Goal: Obtain resource: Download file/media

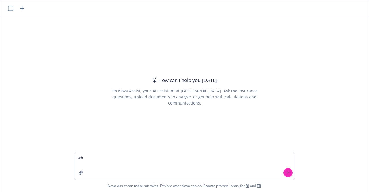
type textarea "w"
click at [115, 159] on textarea "Please put together a schedule of insurance" at bounding box center [184, 165] width 221 height 27
click at [180, 158] on textarea "Please put together a sample schedule of insurance" at bounding box center [184, 165] width 221 height 27
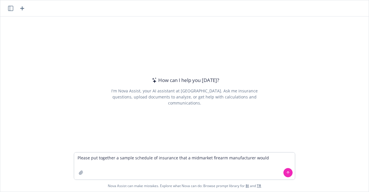
drag, startPoint x: 182, startPoint y: 158, endPoint x: 173, endPoint y: 157, distance: 9.0
click at [173, 157] on textarea "Please put together a sample schedule of insurance that a midmarket firearm man…" at bounding box center [184, 165] width 221 height 27
drag, startPoint x: 203, startPoint y: 158, endPoint x: 192, endPoint y: 157, distance: 11.3
click at [192, 157] on textarea "Please put together a sample schedule of insurance for a midmarket firearm manu…" at bounding box center [184, 165] width 221 height 27
drag, startPoint x: 263, startPoint y: 156, endPoint x: 243, endPoint y: 157, distance: 19.6
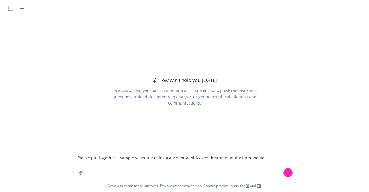
click at [243, 157] on textarea "Please put together a sample schedule of insurance for a mid-sized firearm manu…" at bounding box center [184, 165] width 221 height 27
click at [273, 158] on textarea "Please put together a sample schedule of insurance for a mid-sized firearm manu…" at bounding box center [184, 165] width 221 height 27
click at [239, 164] on textarea "Please put together a sample schedule of insurance for a mid-sized firearm manu…" at bounding box center [184, 165] width 221 height 27
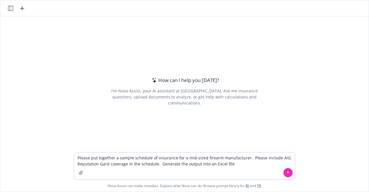
type textarea "Please put together a sample schedule of insurance for a mid-sized firearm manu…"
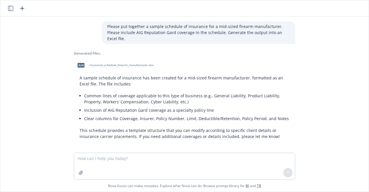
click at [117, 63] on span "insurance_schedule_firearm_manufacturer.xlsx" at bounding box center [121, 65] width 64 height 4
click at [117, 59] on div "xlsx insurance_schedule_firearm_manufacturer.xlsx" at bounding box center [184, 65] width 221 height 14
click at [124, 159] on textarea at bounding box center [184, 166] width 221 height 27
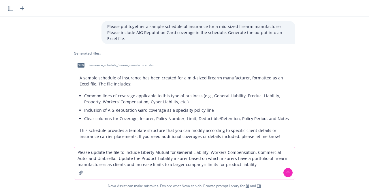
type textarea "Please update the file to include Liberty Mutual for General Liability, Workers…"
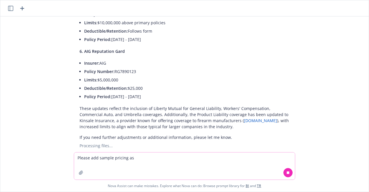
scroll to position [441, 0]
click at [244, 117] on link "[DOMAIN_NAME]" at bounding box center [260, 119] width 33 height 5
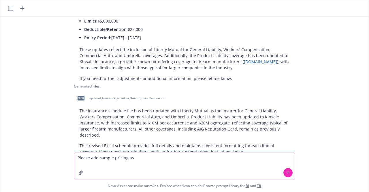
click at [116, 162] on textarea "Please add sample pricing as" at bounding box center [184, 165] width 221 height 27
click at [135, 157] on textarea "Please add sample pricing as" at bounding box center [184, 165] width 221 height 27
type textarea "Please add pricing ranges based on expected premiums for the policies listed in…"
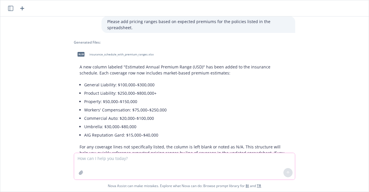
scroll to position [654, 0]
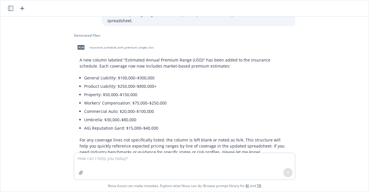
click at [129, 40] on div "xlsx insurance_schedule_with_premium_ranges.xlsx" at bounding box center [114, 47] width 81 height 14
click at [89, 164] on textarea at bounding box center [184, 166] width 221 height 27
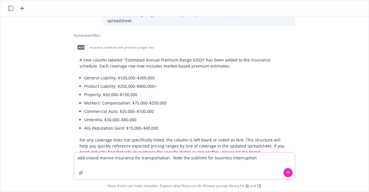
drag, startPoint x: 186, startPoint y: 158, endPoint x: 178, endPoint y: 156, distance: 8.2
click at [178, 156] on textarea "add inland marine insurance for transportation. Note the sublimit for business …" at bounding box center [184, 165] width 221 height 27
click at [272, 160] on textarea "add inland marine insurance for transportation. Note a large sublimit for busin…" at bounding box center [184, 165] width 221 height 27
click at [163, 159] on textarea "add inland marine insurance for transportation. Note a large sublimit for busin…" at bounding box center [184, 165] width 221 height 27
click at [135, 160] on textarea "add inland marine insurance for transportation of equipment. Note a large subli…" at bounding box center [184, 165] width 221 height 27
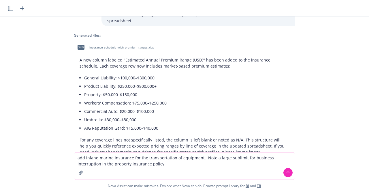
click at [178, 165] on textarea "add inland marine insurance for the transportation of equipment. Note a large s…" at bounding box center [184, 165] width 221 height 27
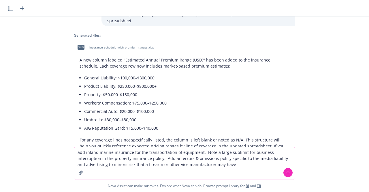
type textarea "add inland marine insurance for the transportation of equipment. Note a large s…"
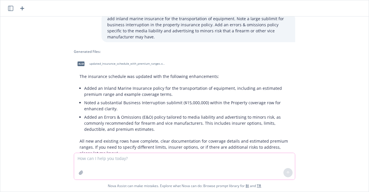
scroll to position [805, 0]
click at [126, 61] on span "updated_insurance_schedule_with_premium_ranges.xlsx" at bounding box center [127, 63] width 76 height 4
click at [126, 161] on textarea at bounding box center [184, 166] width 221 height 27
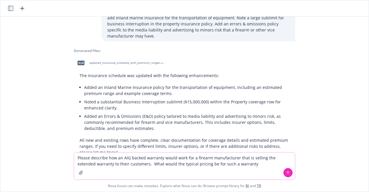
click at [173, 165] on textarea "Please describe how an AIG backed warranty would work for a firearm manufacture…" at bounding box center [184, 165] width 221 height 27
click at [176, 163] on textarea "Please describe how an AIG backed warranty would work for a firearm manufacture…" at bounding box center [184, 165] width 221 height 27
click at [175, 164] on textarea "Please describe how an AIG backed warranty would work for a firearm manufacture…" at bounding box center [184, 165] width 221 height 27
click at [257, 163] on textarea "Please describe how an AIG backed warranty would work for a firearm manufacture…" at bounding box center [184, 165] width 221 height 27
type textarea "Please describe how an AIG backed warranty would work for a firearm manufacture…"
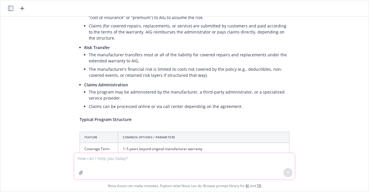
scroll to position [1379, 0]
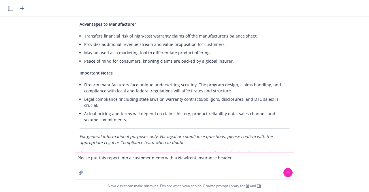
click at [160, 158] on textarea "Please put this report into a customer memo with a Newfront Insurance header" at bounding box center [184, 165] width 221 height 27
click at [129, 158] on textarea "Please put this report into a customer memo with a Newfront Insurance header" at bounding box center [184, 165] width 221 height 27
click at [160, 158] on textarea "Please put this report into a customer memo with a Newfront Insurance header" at bounding box center [184, 165] width 221 height 27
type textarea "Please put this report into a customer memo in MS Word with a Newfront Insuranc…"
click at [287, 169] on button at bounding box center [287, 172] width 9 height 9
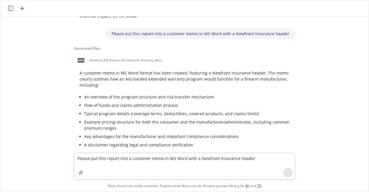
scroll to position [1526, 0]
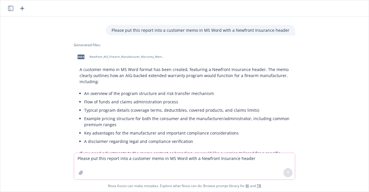
drag, startPoint x: 133, startPoint y: 33, endPoint x: 126, endPoint y: 34, distance: 6.9
click at [126, 50] on div "docx Newfront_AIG_Firearm_Manufacturer_Warranty_Memo.docx" at bounding box center [120, 57] width 92 height 14
click at [104, 159] on textarea "Please put this report into a customer memo in MS Word with a Newfront Insuranc…" at bounding box center [184, 166] width 221 height 27
drag, startPoint x: 179, startPoint y: 157, endPoint x: 150, endPoint y: 158, distance: 28.8
click at [150, 158] on textarea "create a word document that describes how a risk pool could work in the firearm…" at bounding box center [184, 165] width 221 height 27
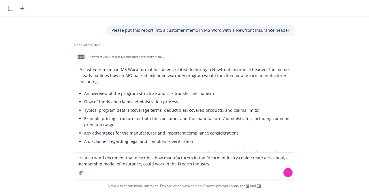
drag, startPoint x: 210, startPoint y: 166, endPoint x: 138, endPoint y: 162, distance: 72.5
click at [138, 162] on textarea "create a word document that describes how manufacturers in the firearm industry…" at bounding box center [184, 165] width 221 height 27
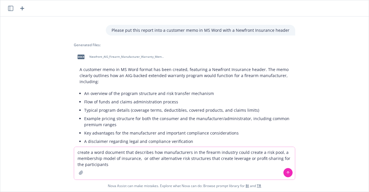
drag, startPoint x: 148, startPoint y: 151, endPoint x: 71, endPoint y: 150, distance: 77.3
click at [71, 150] on div "create a word document that describes how manufacturers in the firearm industry…" at bounding box center [184, 168] width 368 height 45
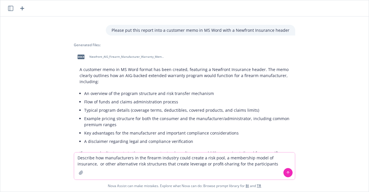
click at [267, 165] on textarea "Describe how manufacturers in the firearm industry could create a risk pool, a …" at bounding box center [184, 165] width 221 height 27
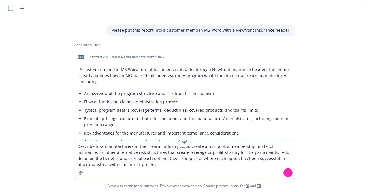
type textarea "Describe how manufacturers in the firearm industry could create a risk pool, a …"
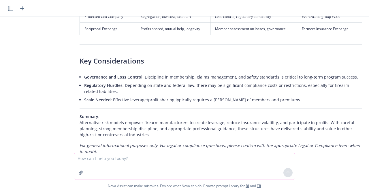
scroll to position [2400, 0]
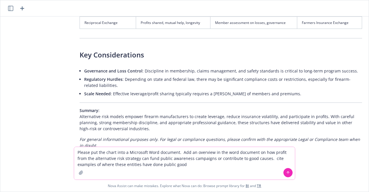
type textarea "Please put the chart into a Microsoft Word document. Add an overview in the wor…"
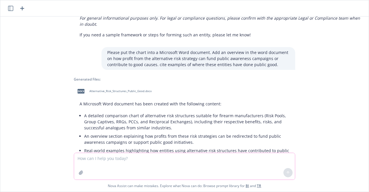
scroll to position [2571, 0]
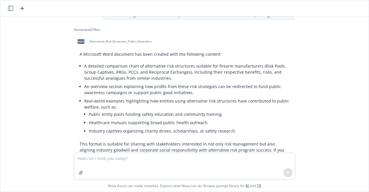
drag, startPoint x: 364, startPoint y: 147, endPoint x: 363, endPoint y: 162, distance: 15.0
drag, startPoint x: 363, startPoint y: 162, endPoint x: 355, endPoint y: 170, distance: 11.2
click at [355, 170] on div "Nova Assist can make mistakes. Explore what Nova can do: Browse prompt library …" at bounding box center [184, 172] width 368 height 39
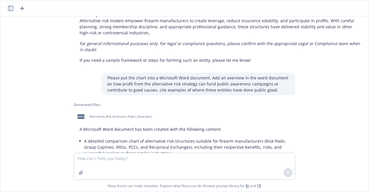
scroll to position [2509, 0]
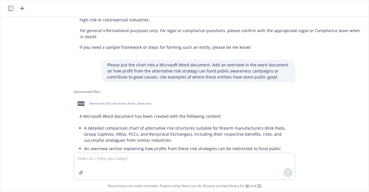
click at [109, 101] on span "Alternative_Risk_Structures_Public_Good.docx" at bounding box center [120, 103] width 62 height 4
click at [110, 163] on textarea at bounding box center [184, 166] width 221 height 27
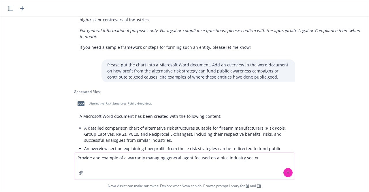
click at [99, 160] on textarea "Provide and example of a warranty managing general agent focused on a nice indu…" at bounding box center [184, 165] width 221 height 27
click at [125, 159] on textarea "Provide and a few example of a warranty managing general agent focused on a nic…" at bounding box center [184, 165] width 221 height 27
type textarea "Provide and a few examples of a warranty managing general agent focused on a ni…"
click at [289, 172] on button at bounding box center [287, 172] width 9 height 9
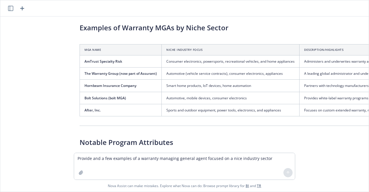
scroll to position [2776, 0]
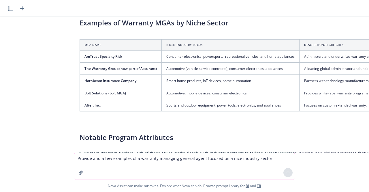
click at [169, 163] on textarea "Provide and a few examples of a warranty managing general agent focused on a ni…" at bounding box center [184, 166] width 221 height 27
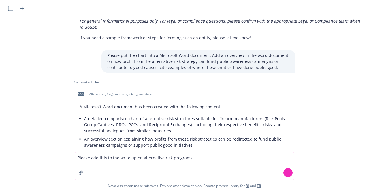
scroll to position [2523, 0]
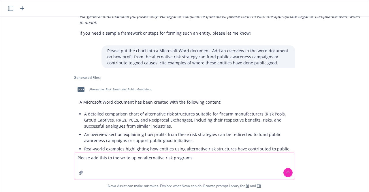
drag, startPoint x: 193, startPoint y: 161, endPoint x: 169, endPoint y: 157, distance: 24.6
click at [169, 157] on textarea "Please add this to the write up on alternative risk programs" at bounding box center [184, 165] width 221 height 27
type textarea "Please add this to the write up on alternative risk structures public good docu…"
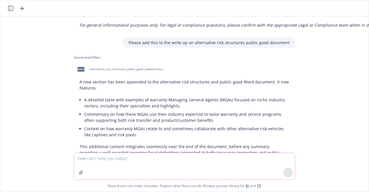
scroll to position [2999, 0]
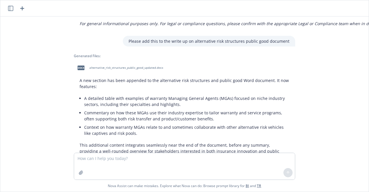
drag, startPoint x: 364, startPoint y: 146, endPoint x: 127, endPoint y: 40, distance: 259.8
click at [127, 66] on span "alternative_risk_structures_public_good_updated.docx" at bounding box center [126, 68] width 74 height 4
click at [127, 61] on div "docx alternative_risk_structures_public_good_updated.docx" at bounding box center [184, 68] width 221 height 14
